Goal: Check status: Check status

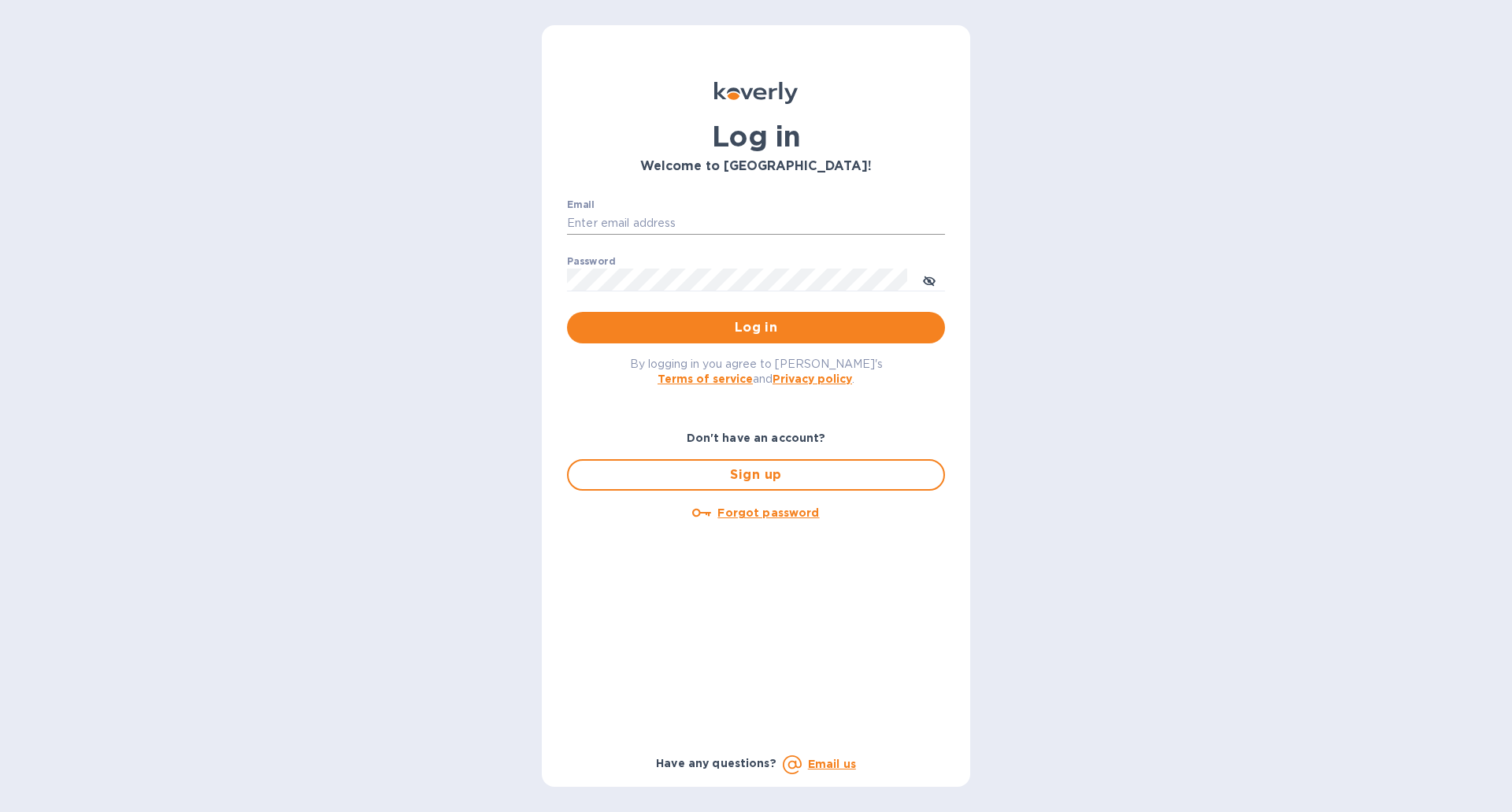
click at [654, 214] on input "Email" at bounding box center [756, 223] width 378 height 23
click at [651, 220] on input "Email" at bounding box center [756, 223] width 378 height 23
click at [641, 222] on input "Email" at bounding box center [756, 223] width 378 height 23
click at [623, 208] on div "Email ​" at bounding box center [756, 227] width 378 height 57
click at [647, 218] on input "Email" at bounding box center [756, 223] width 378 height 23
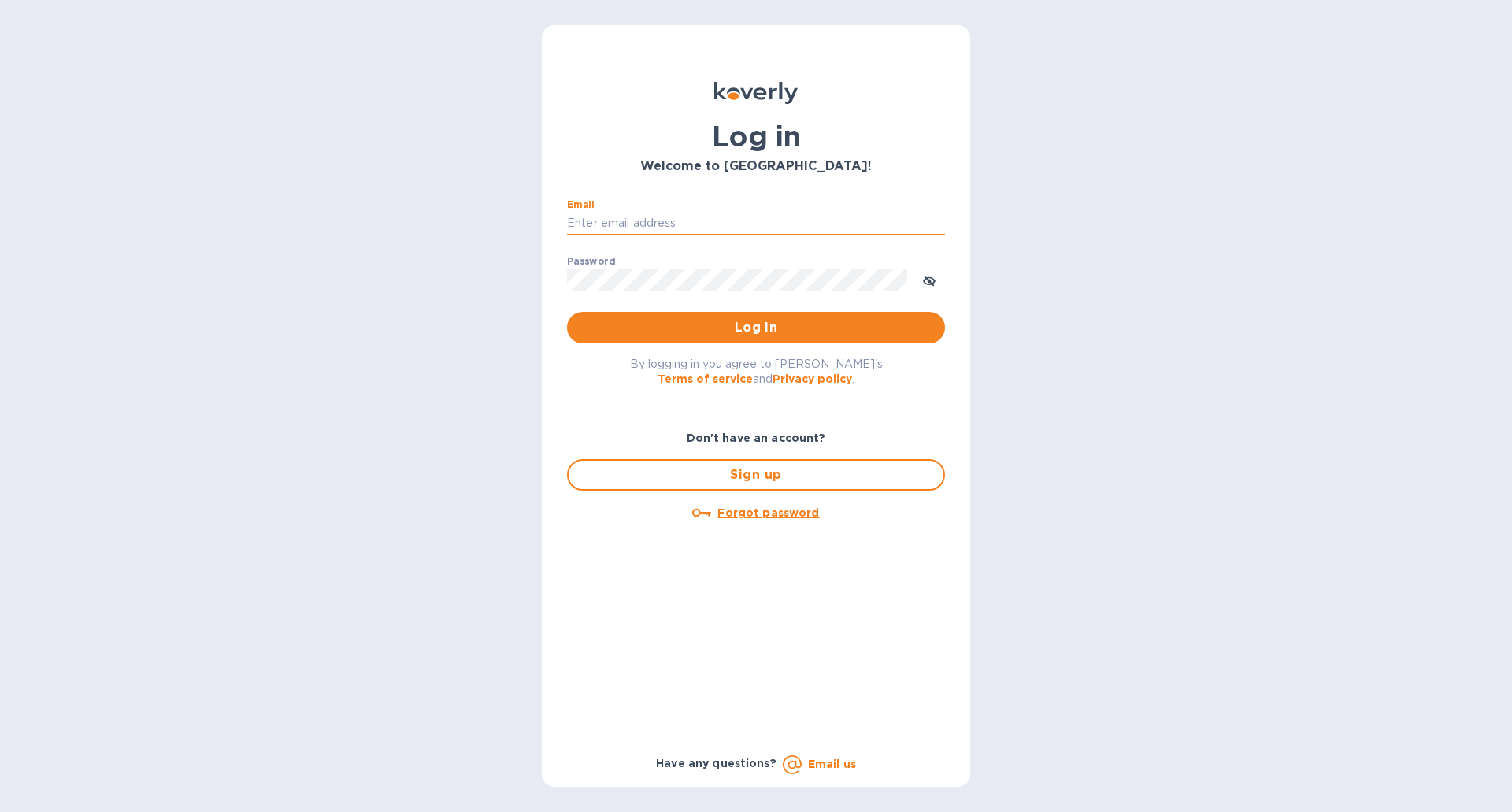
click at [646, 220] on input "Email" at bounding box center [756, 223] width 378 height 23
type input "[PERSON_NAME][EMAIL_ADDRESS][DOMAIN_NAME]"
click at [723, 332] on span "Log in" at bounding box center [756, 328] width 353 height 19
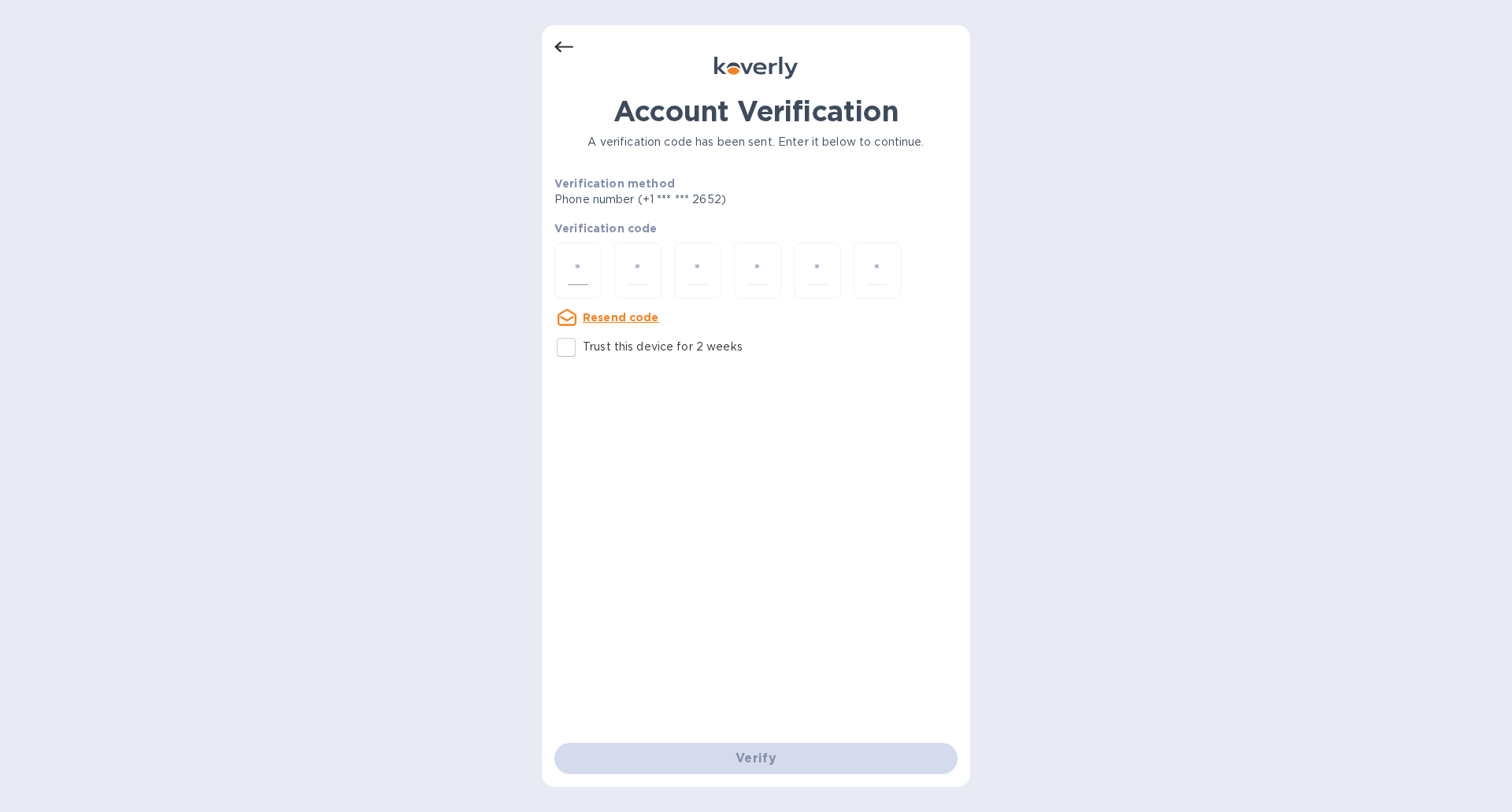
click at [578, 265] on input "number" at bounding box center [578, 270] width 20 height 29
type input "3"
type input "9"
type input "7"
type input "0"
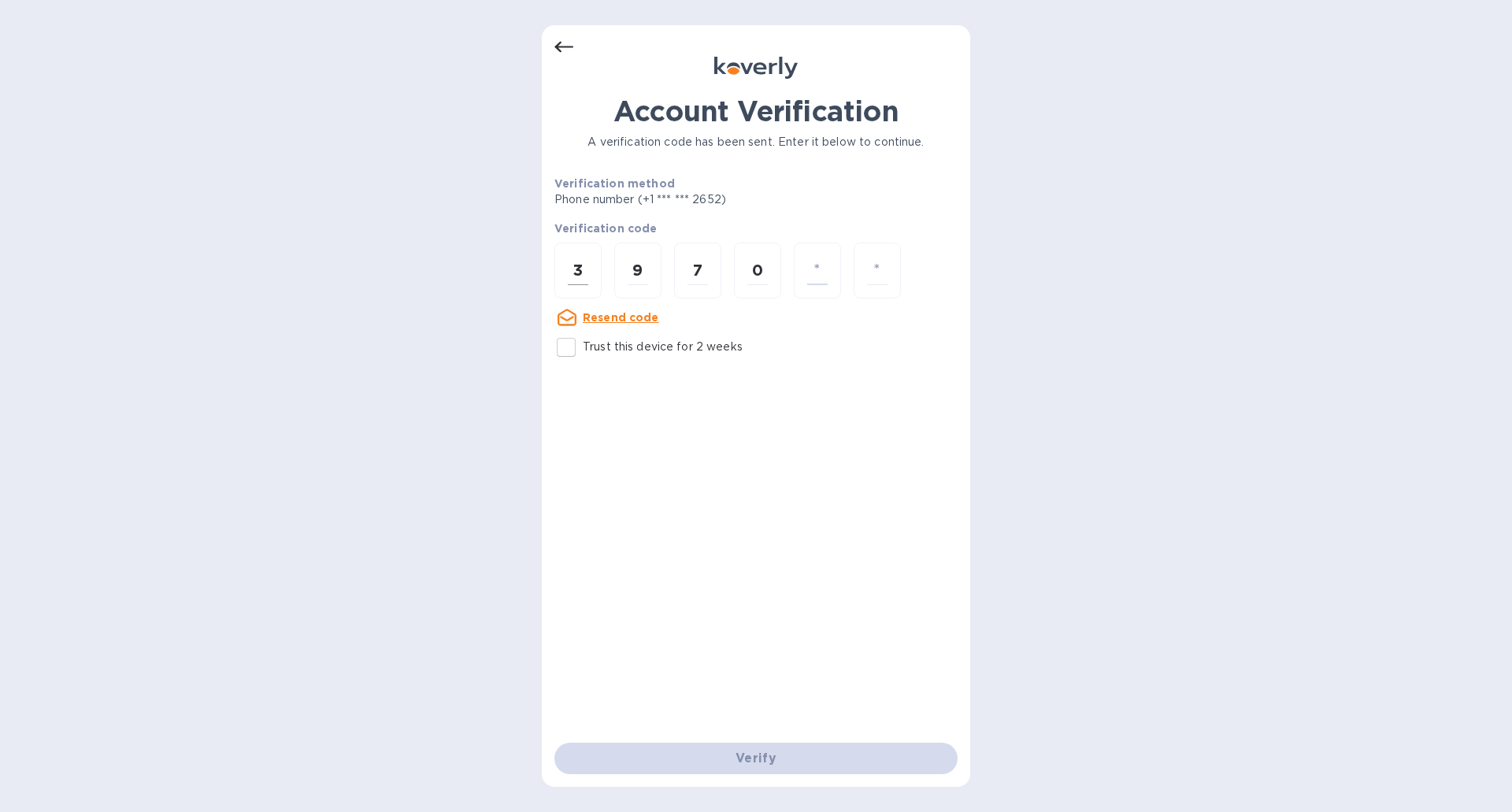
type input "4"
type input "1"
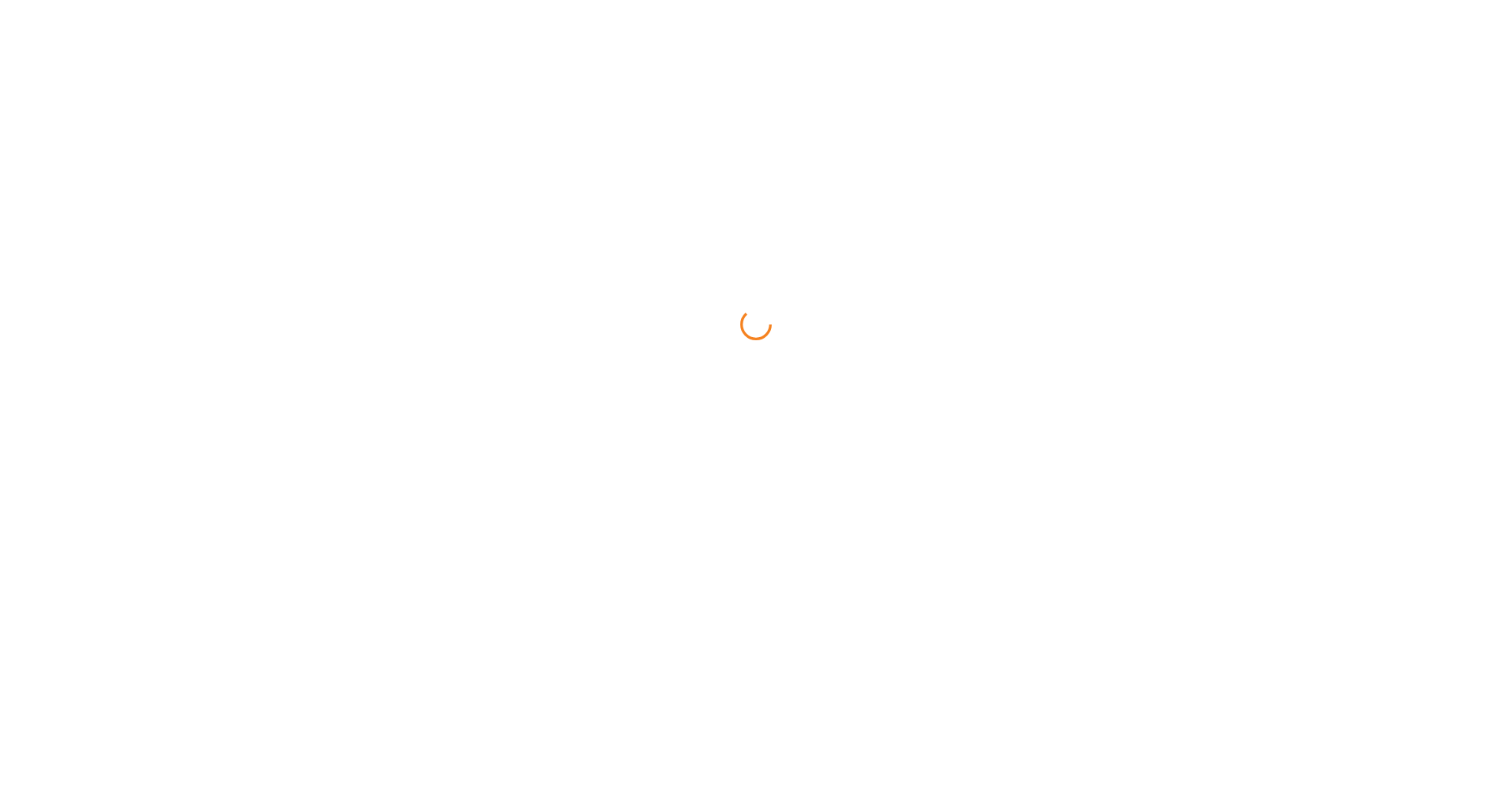
click at [576, 0] on html at bounding box center [756, 0] width 1512 height 0
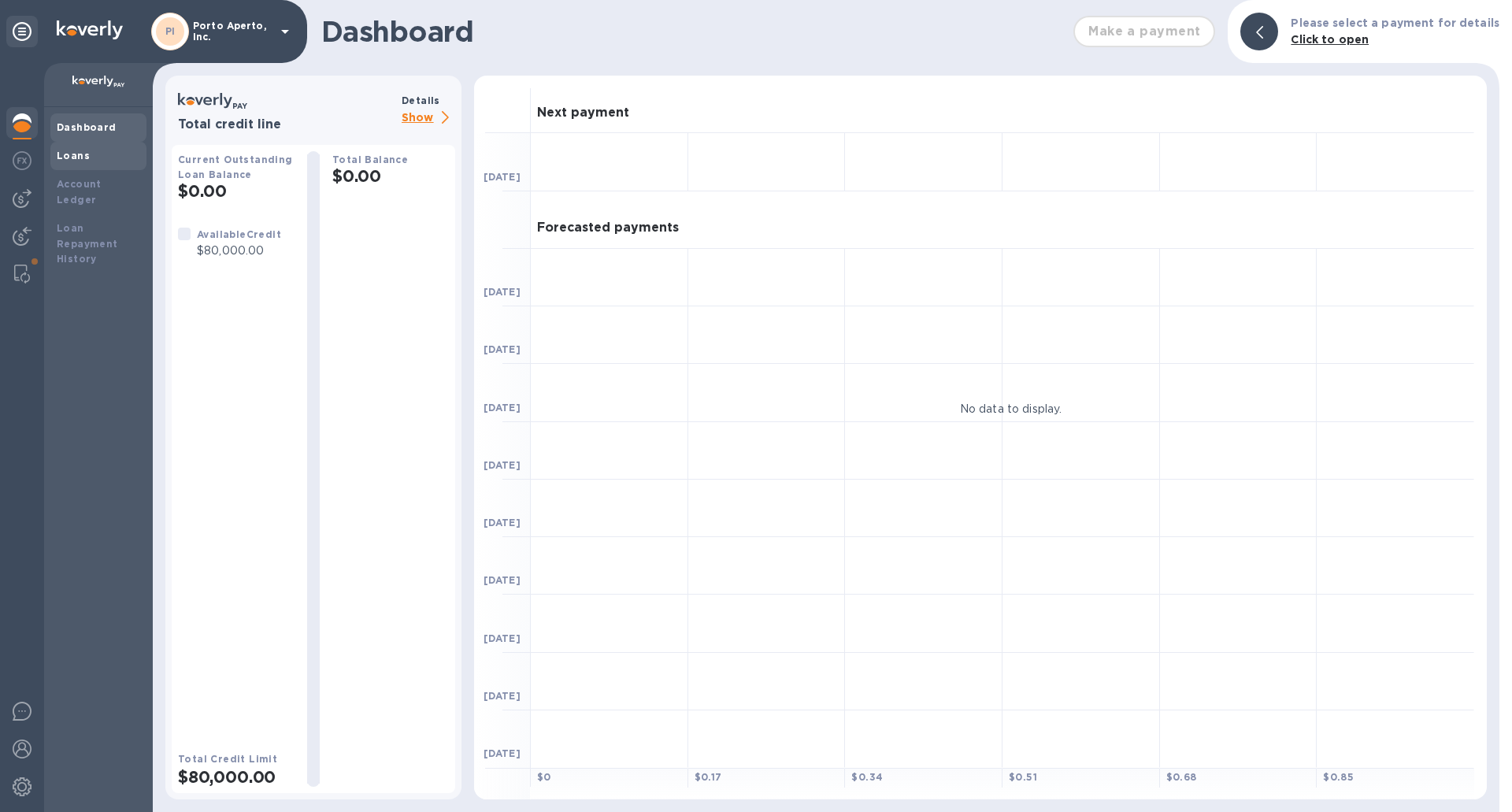
click at [100, 154] on div "Loans" at bounding box center [99, 156] width 84 height 16
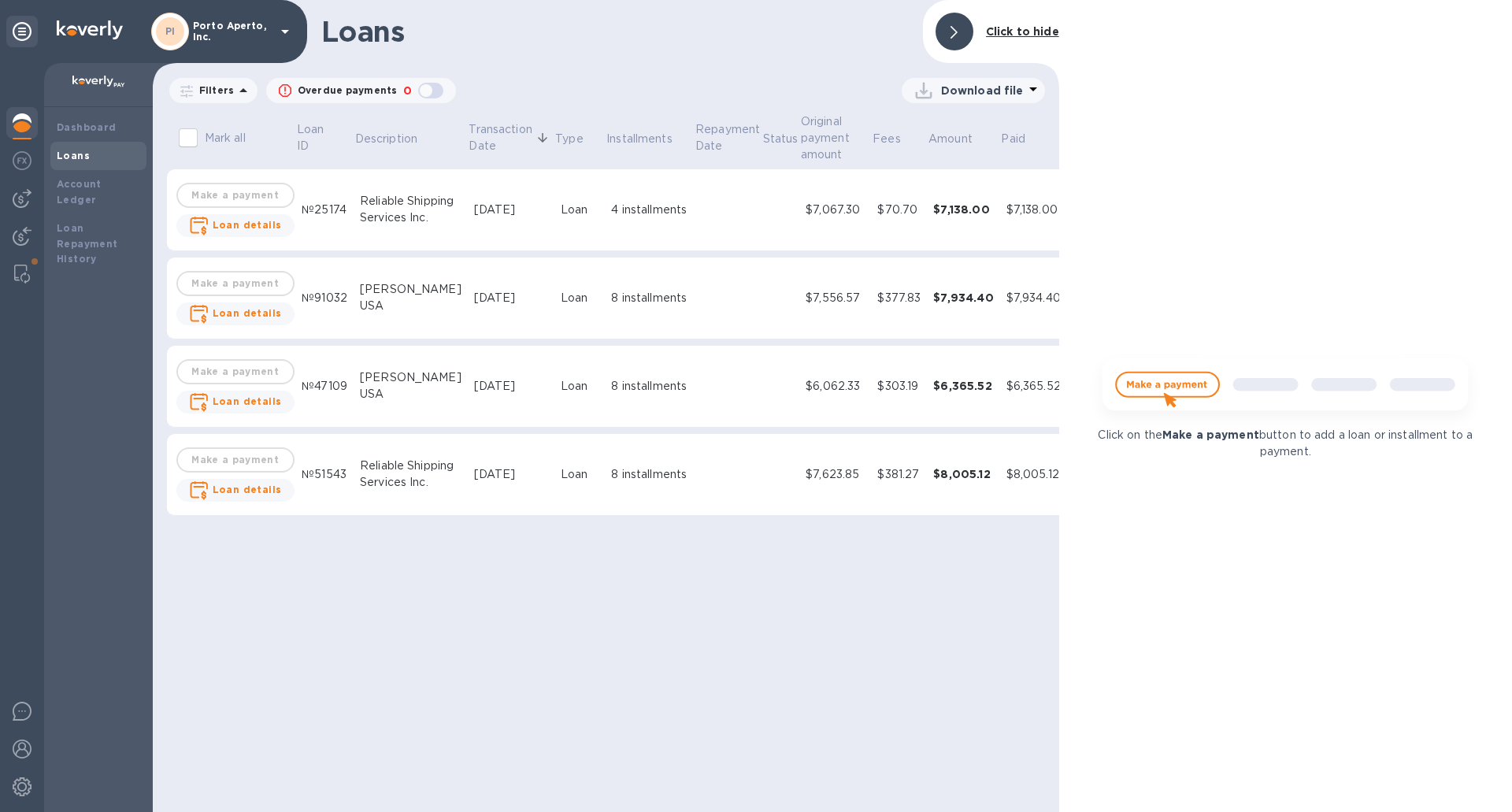
click at [493, 600] on div "Loans Click to hide Filters Overdue payments 0 Download file Mark all Loan ID D…" at bounding box center [606, 406] width 907 height 812
click at [945, 33] on div at bounding box center [954, 31] width 38 height 38
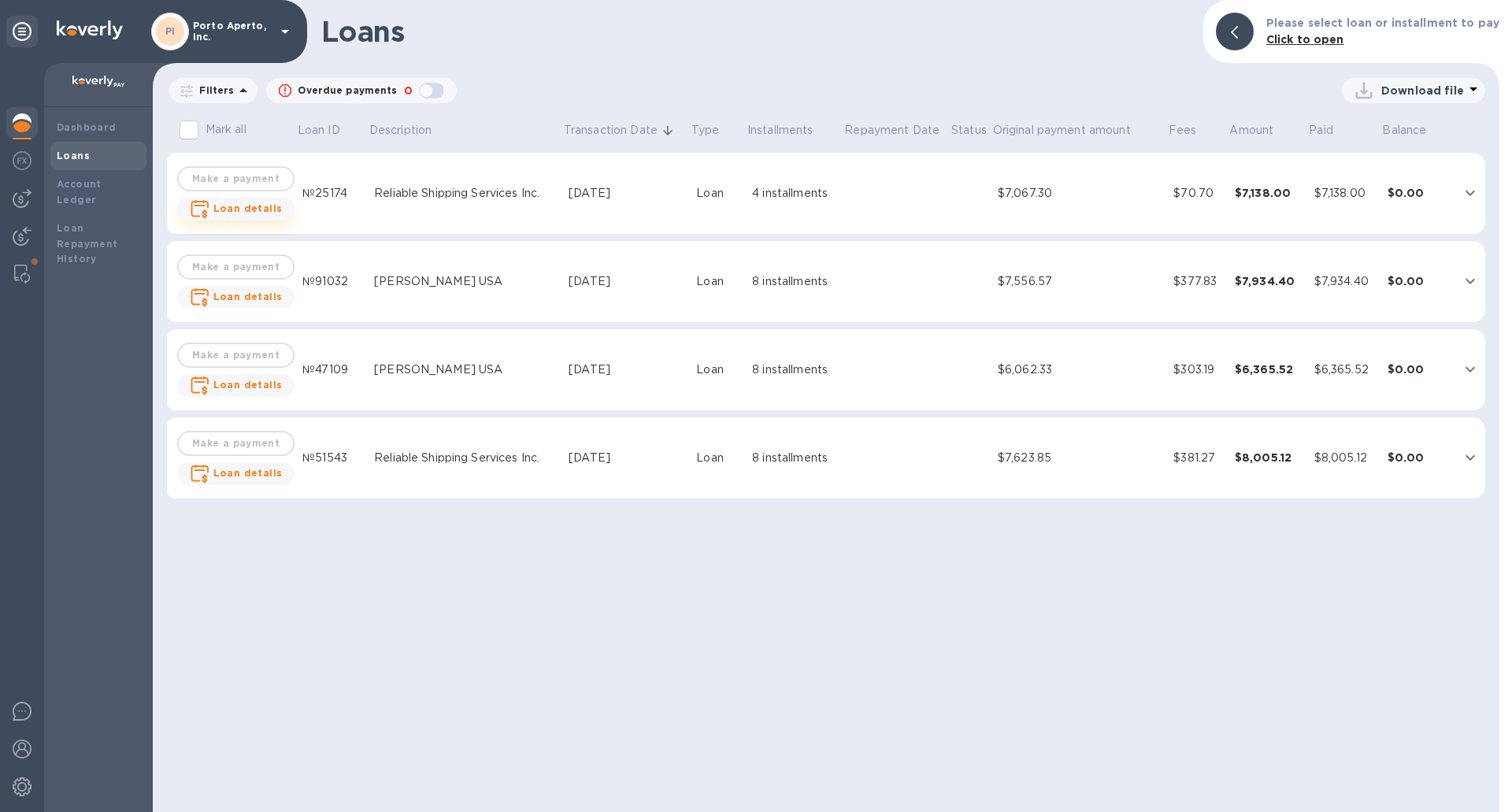
click at [256, 212] on b "Loan details" at bounding box center [248, 208] width 69 height 12
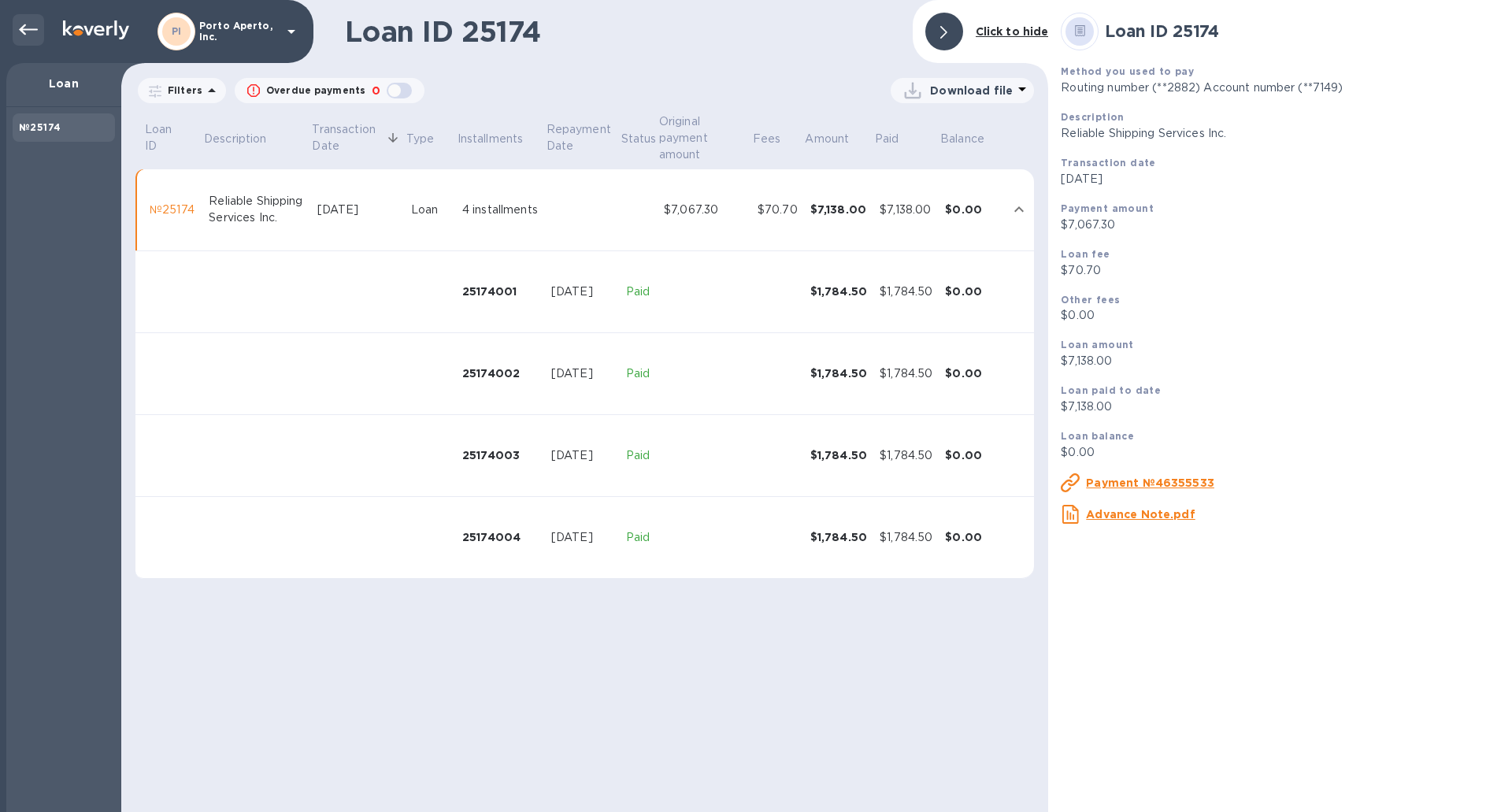
click at [36, 33] on icon at bounding box center [28, 29] width 19 height 19
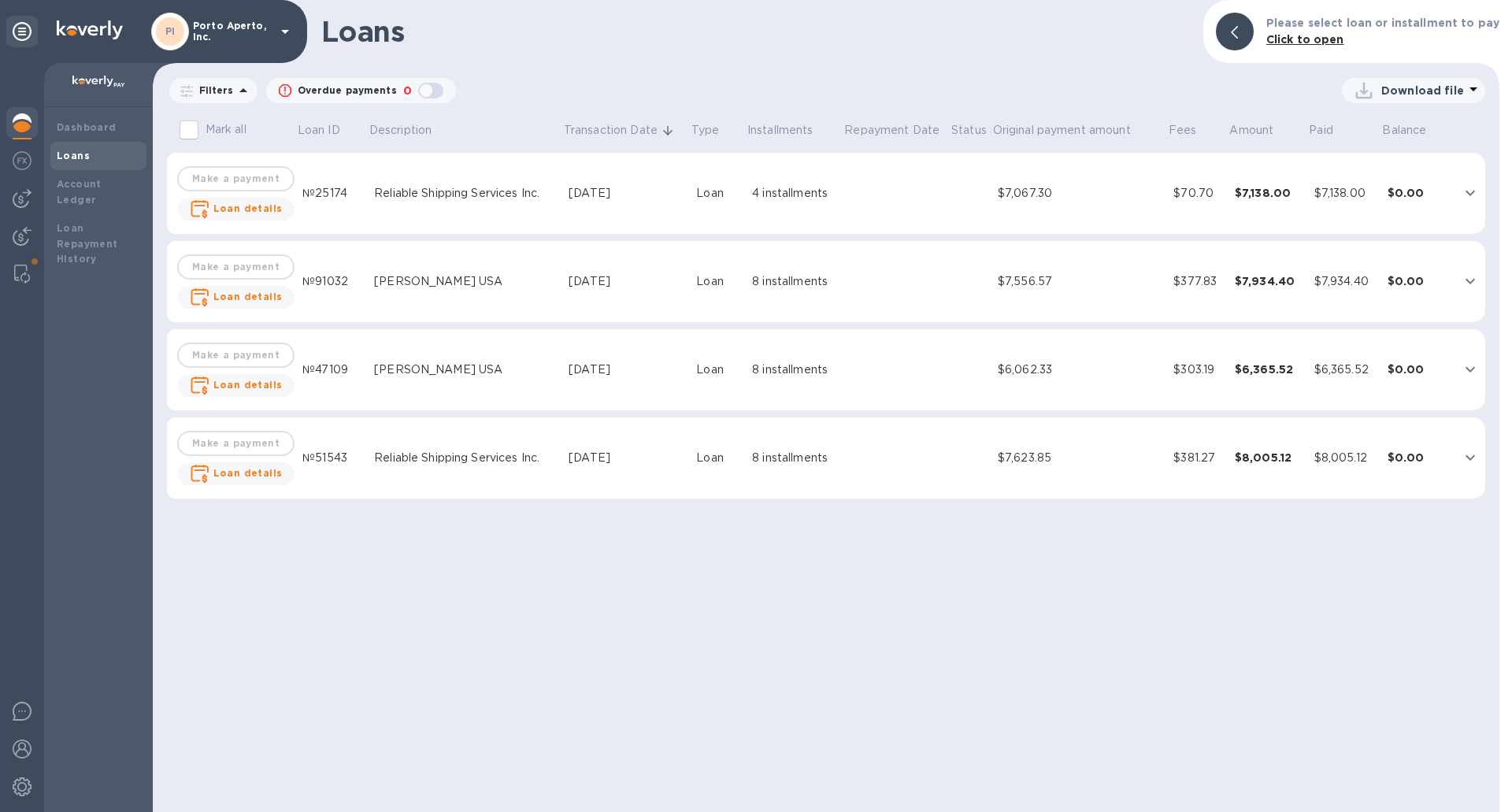
click at [355, 304] on td "№91032" at bounding box center [332, 282] width 72 height 82
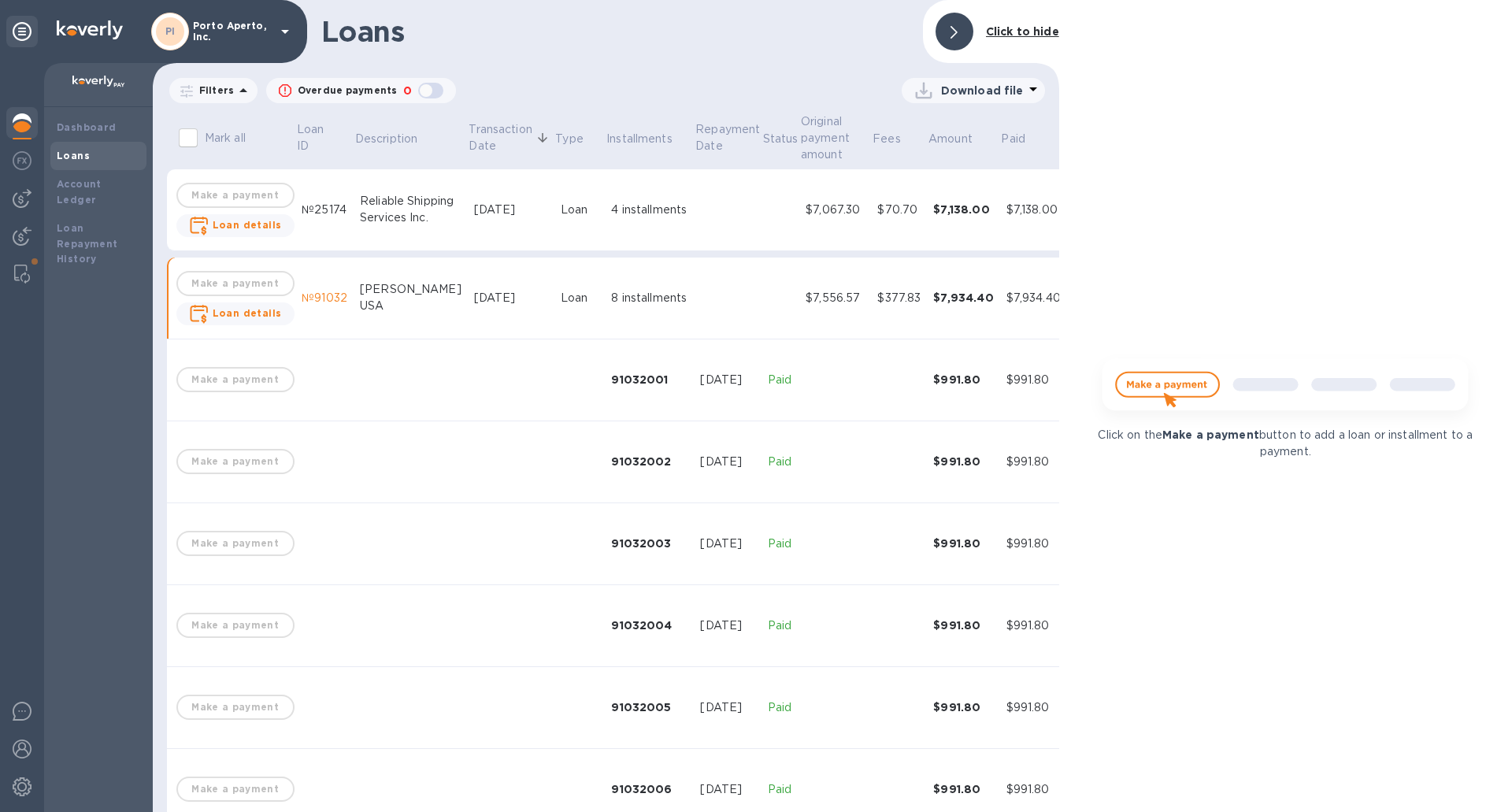
click at [957, 23] on div at bounding box center [954, 31] width 38 height 38
